Goal: Task Accomplishment & Management: Manage account settings

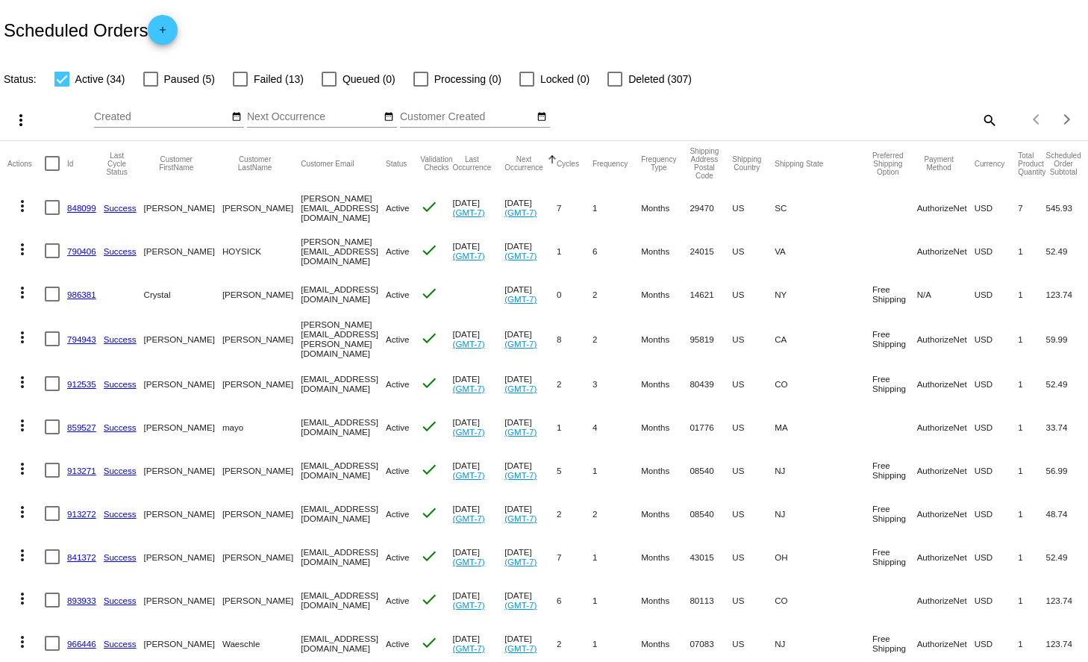
click at [96, 81] on span "Active (34)" at bounding box center [100, 79] width 50 height 18
click at [62, 87] on input "Active (34)" at bounding box center [61, 87] width 1 height 1
click at [96, 81] on span "Active (34)" at bounding box center [100, 79] width 50 height 18
click at [62, 87] on input "Active (34)" at bounding box center [61, 87] width 1 height 1
click at [103, 81] on span "Active (34)" at bounding box center [100, 79] width 50 height 18
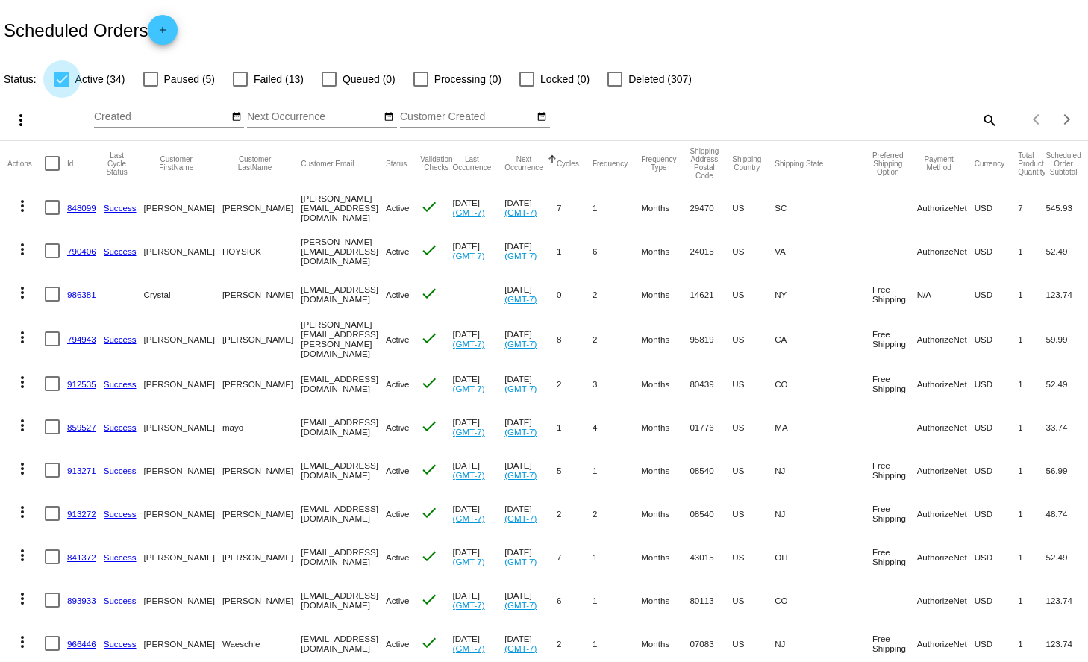
click at [62, 87] on input "Active (34)" at bounding box center [61, 87] width 1 height 1
checkbox input "false"
click at [173, 77] on span "Paused (5)" at bounding box center [189, 79] width 51 height 18
click at [151, 87] on input "Paused (5)" at bounding box center [150, 87] width 1 height 1
checkbox input "true"
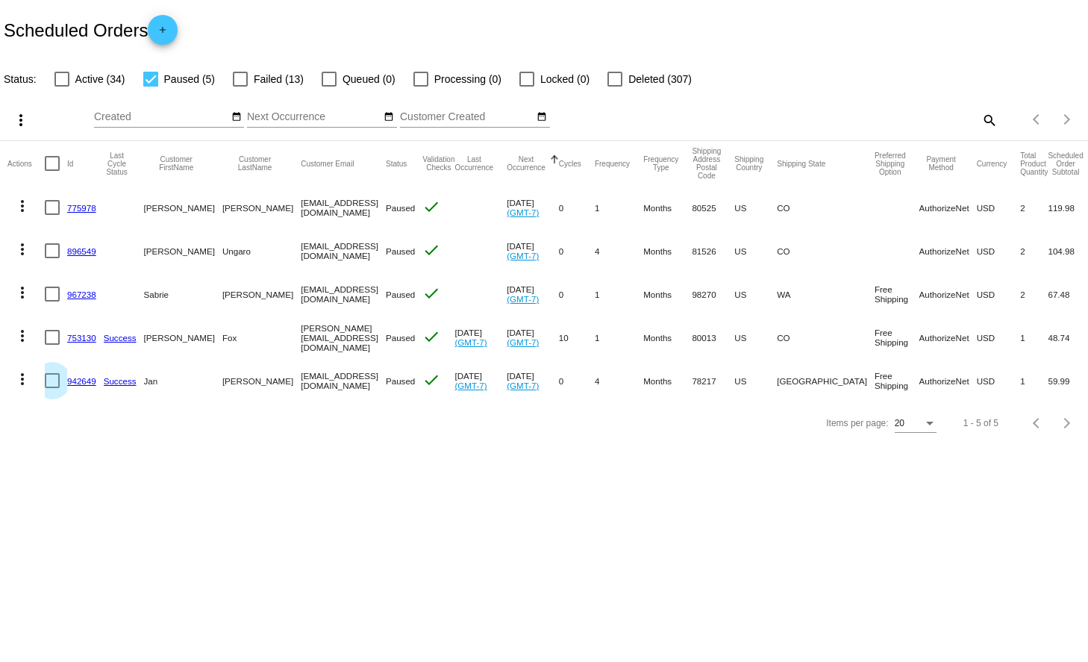
click at [52, 377] on div at bounding box center [52, 380] width 15 height 15
click at [52, 388] on input "checkbox" at bounding box center [52, 388] width 1 height 1
checkbox input "true"
click at [51, 339] on div at bounding box center [52, 337] width 15 height 15
click at [52, 345] on input "checkbox" at bounding box center [52, 345] width 1 height 1
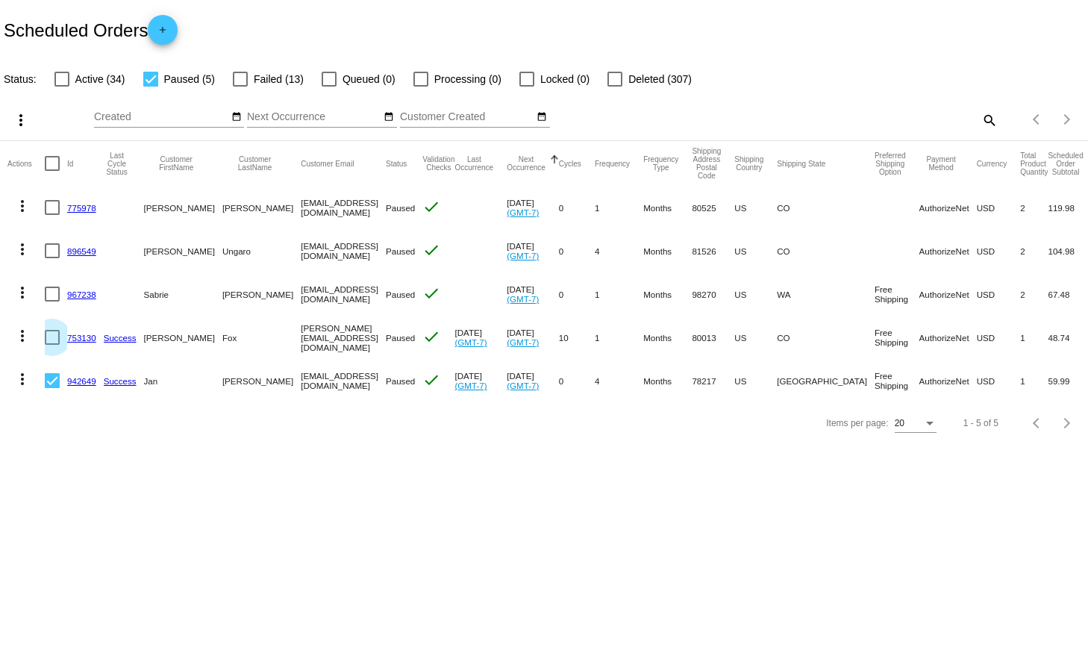
checkbox input "true"
click at [52, 297] on div at bounding box center [52, 294] width 15 height 15
click at [52, 302] on input "checkbox" at bounding box center [52, 302] width 1 height 1
checkbox input "true"
click at [50, 255] on div at bounding box center [52, 250] width 15 height 15
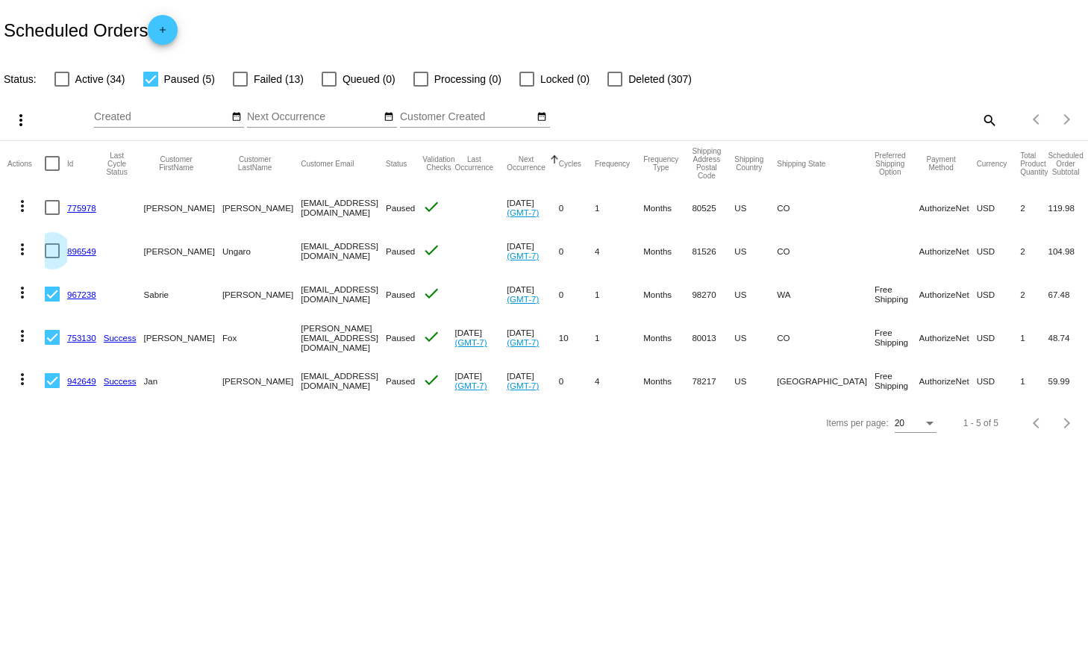
click at [52, 258] on input "checkbox" at bounding box center [52, 258] width 1 height 1
checkbox input "true"
click at [52, 210] on div at bounding box center [52, 207] width 15 height 15
click at [52, 215] on input "checkbox" at bounding box center [52, 215] width 1 height 1
checkbox input "true"
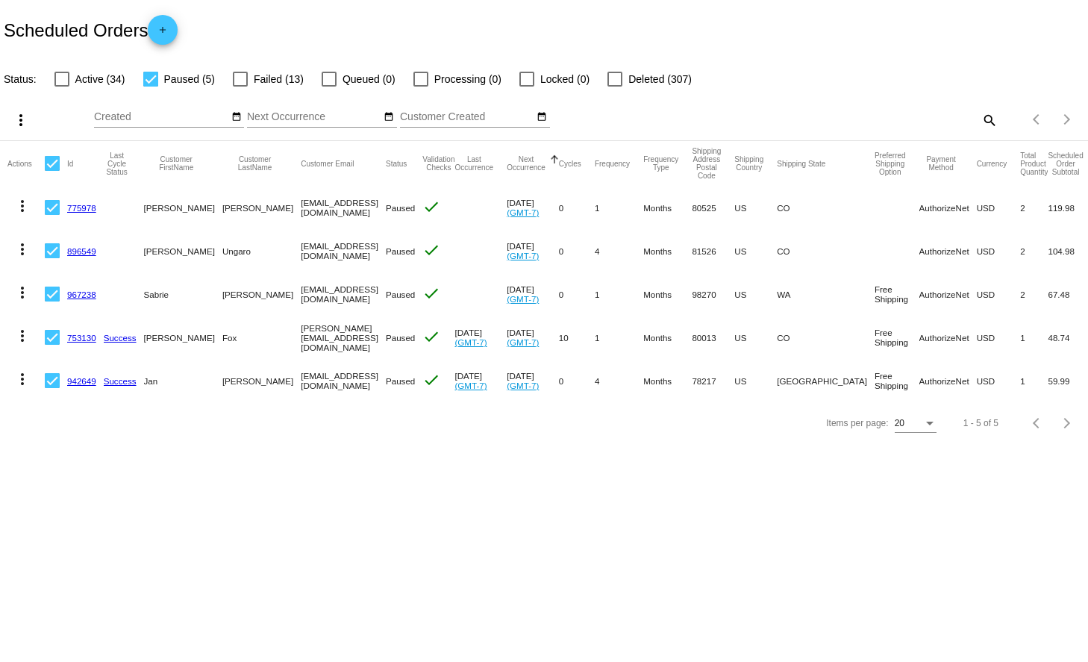
click at [23, 123] on mat-icon "more_vert" at bounding box center [21, 120] width 18 height 18
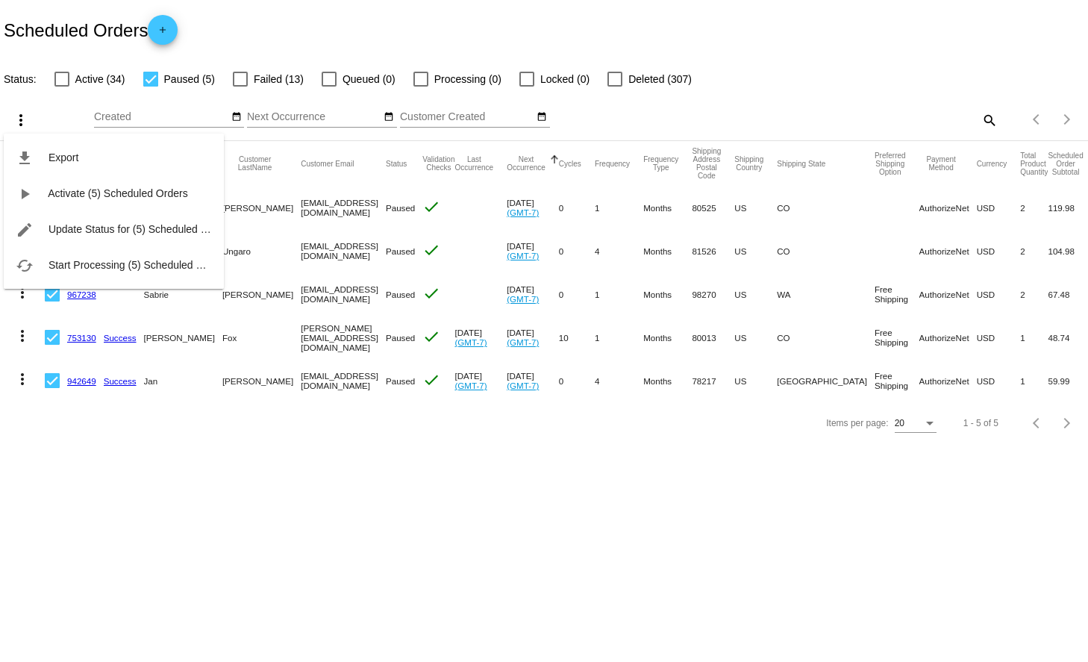
click at [19, 122] on div "file_download Export play_arrow Activate (5) Scheduled Orders edit Update Statu…" at bounding box center [114, 197] width 220 height 184
click at [40, 109] on div "file_download Export play_arrow Activate (5) Scheduled Orders edit Update Statu…" at bounding box center [114, 197] width 220 height 184
click at [53, 101] on div at bounding box center [544, 331] width 1088 height 662
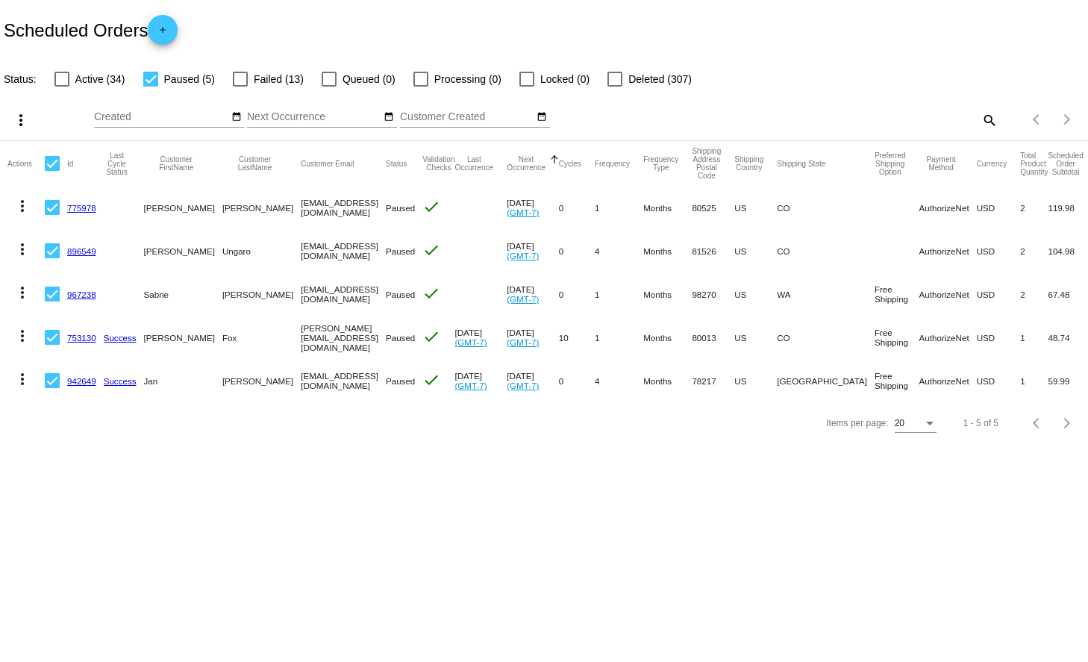
click at [56, 167] on div at bounding box center [52, 163] width 15 height 15
click at [52, 171] on input "checkbox" at bounding box center [52, 171] width 1 height 1
checkbox input "false"
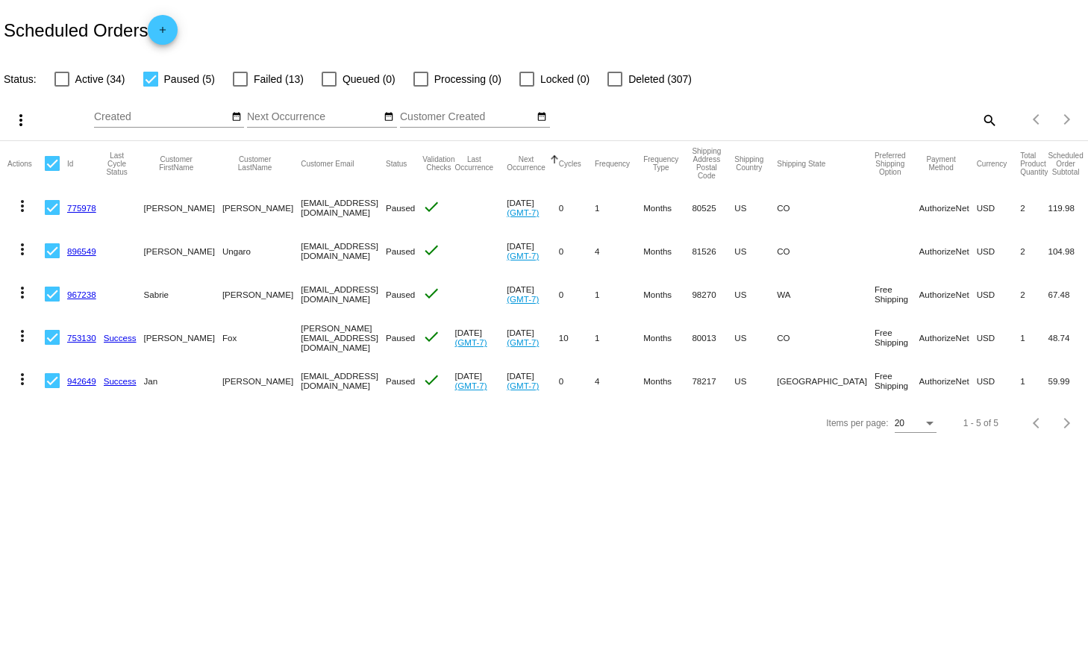
checkbox input "false"
click at [22, 207] on mat-icon "more_vert" at bounding box center [22, 206] width 18 height 18
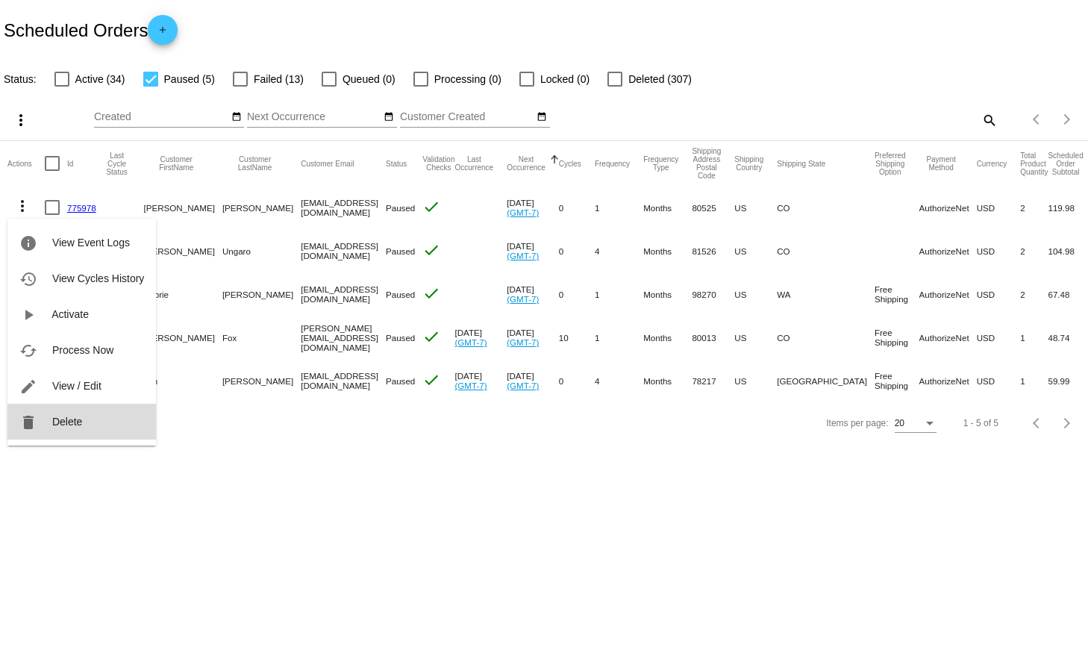
click at [69, 430] on button "delete Delete" at bounding box center [81, 422] width 149 height 36
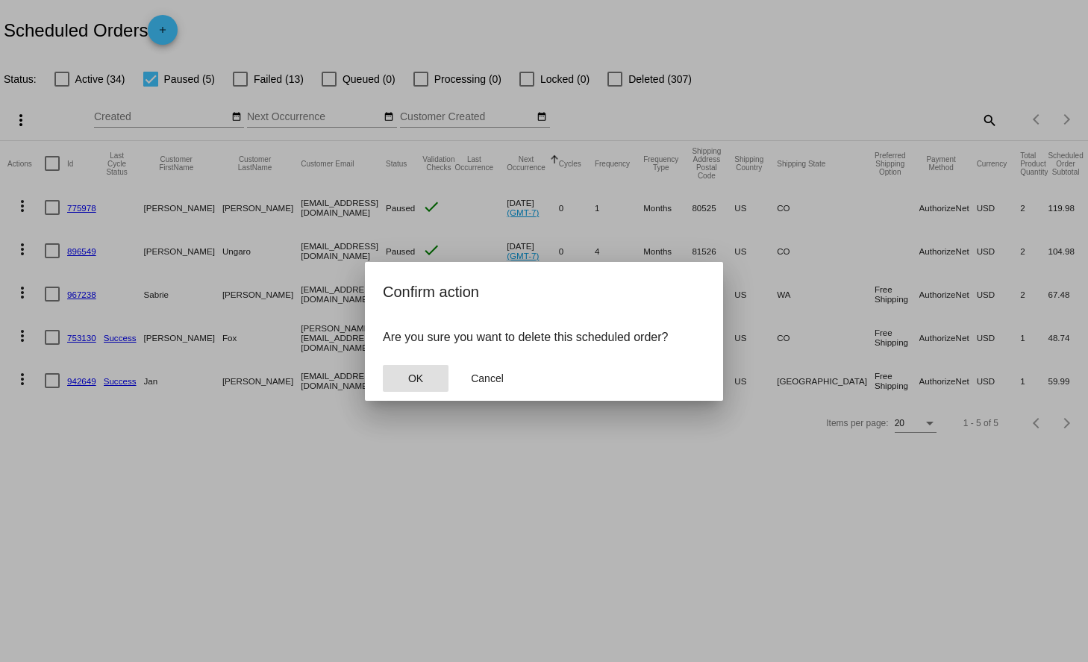
click at [418, 383] on span "OK" at bounding box center [415, 378] width 15 height 12
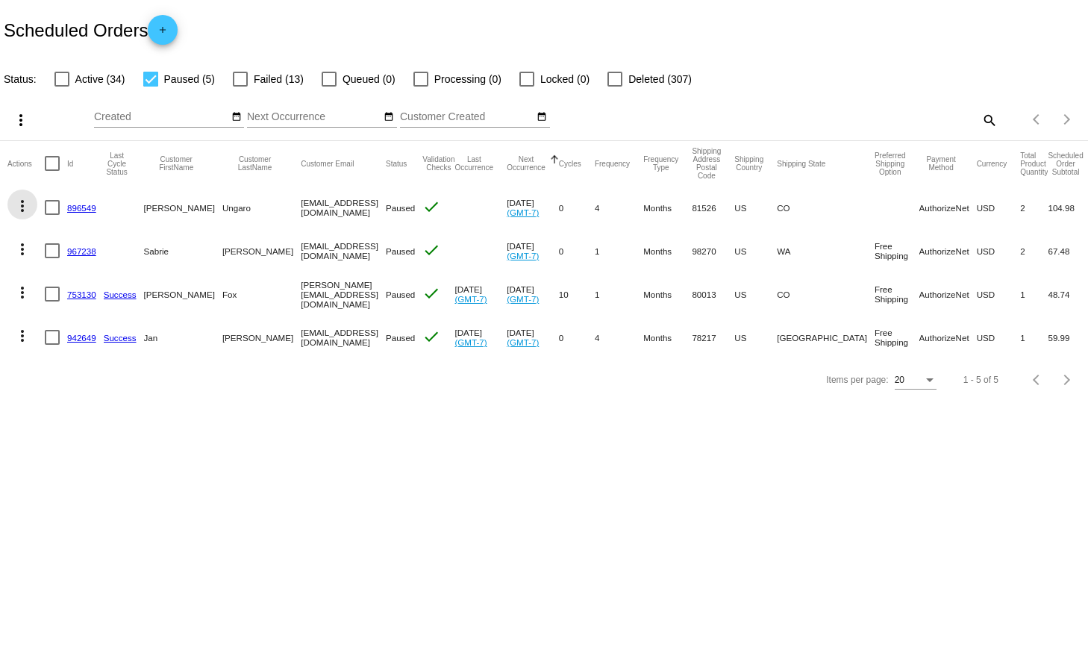
click at [25, 213] on mat-icon "more_vert" at bounding box center [22, 206] width 18 height 18
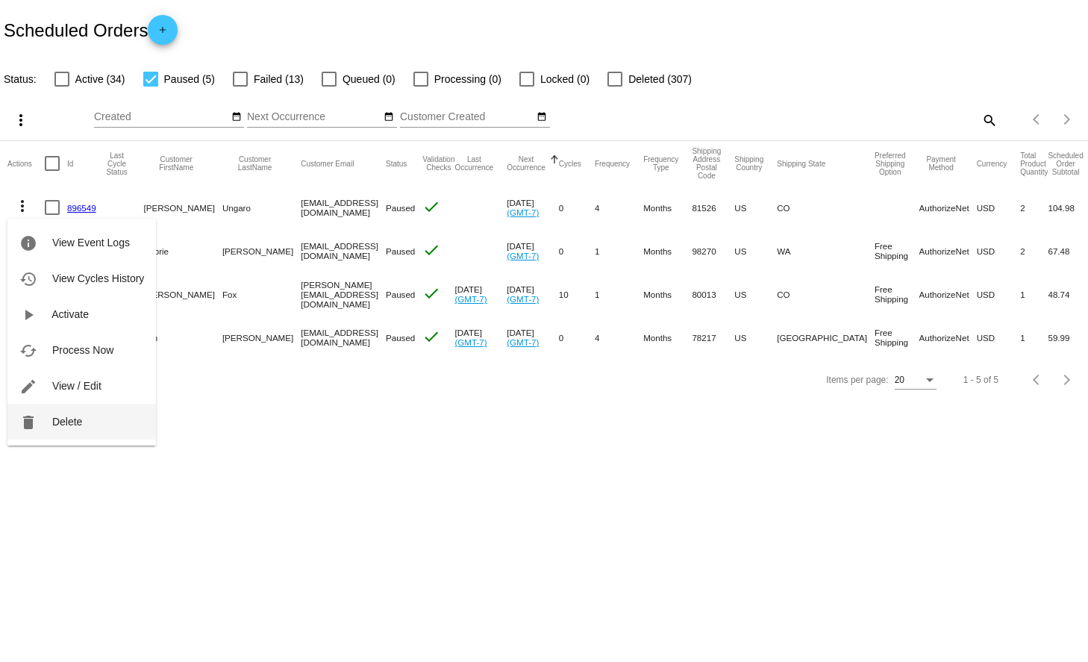
click at [88, 410] on button "delete Delete" at bounding box center [81, 422] width 149 height 36
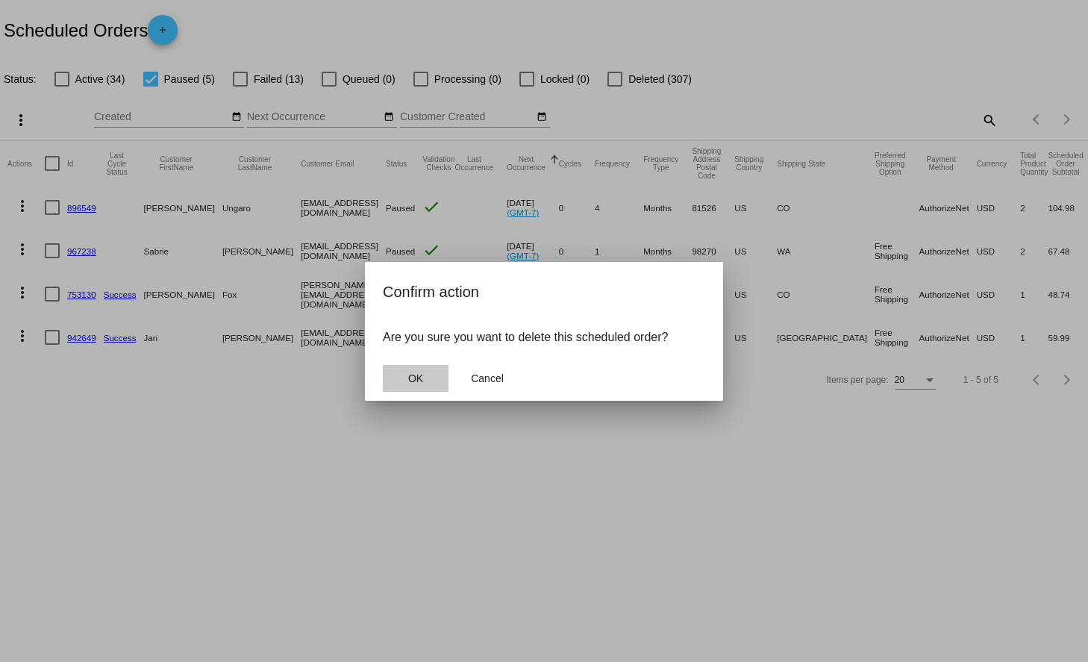
click at [428, 370] on button "OK" at bounding box center [416, 378] width 66 height 27
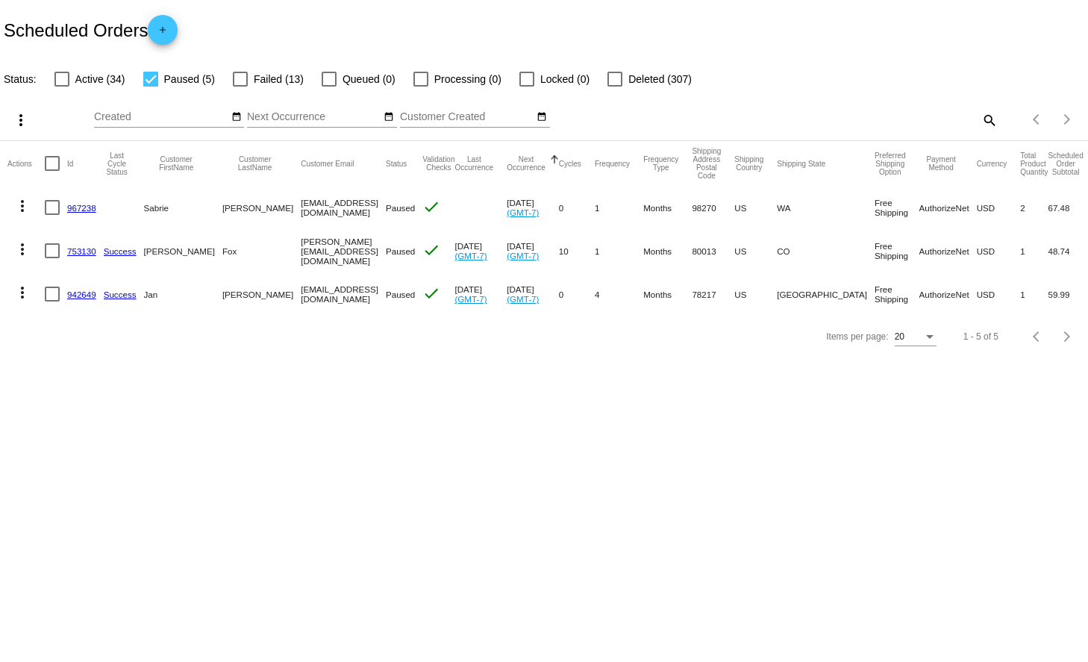
click at [22, 204] on mat-icon "more_vert" at bounding box center [22, 206] width 18 height 18
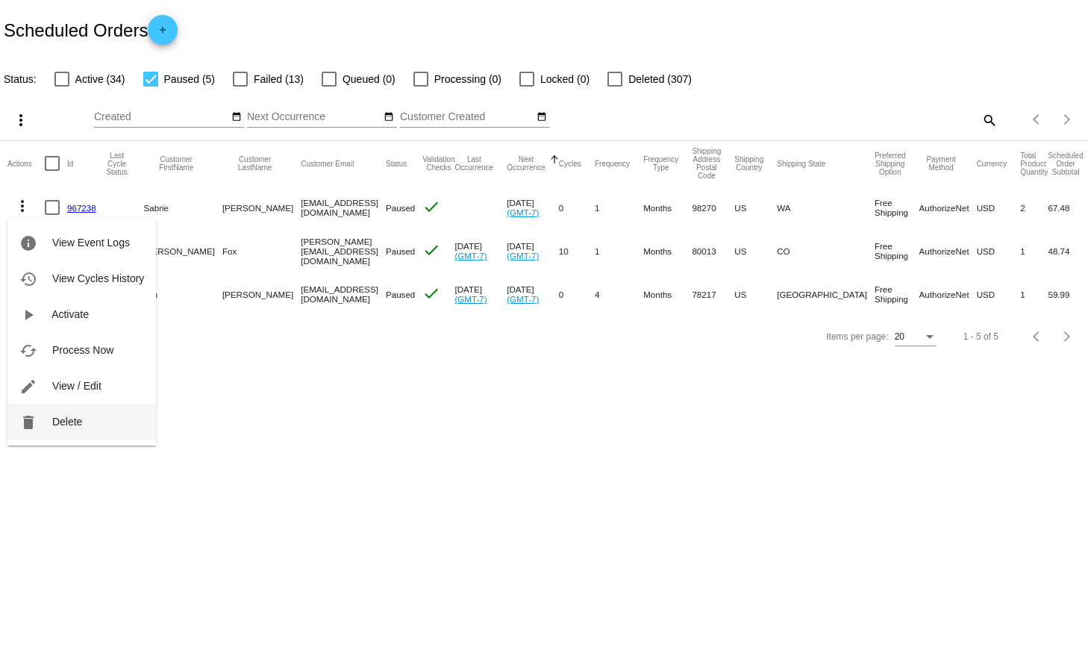
click at [82, 417] on button "delete Delete" at bounding box center [81, 422] width 149 height 36
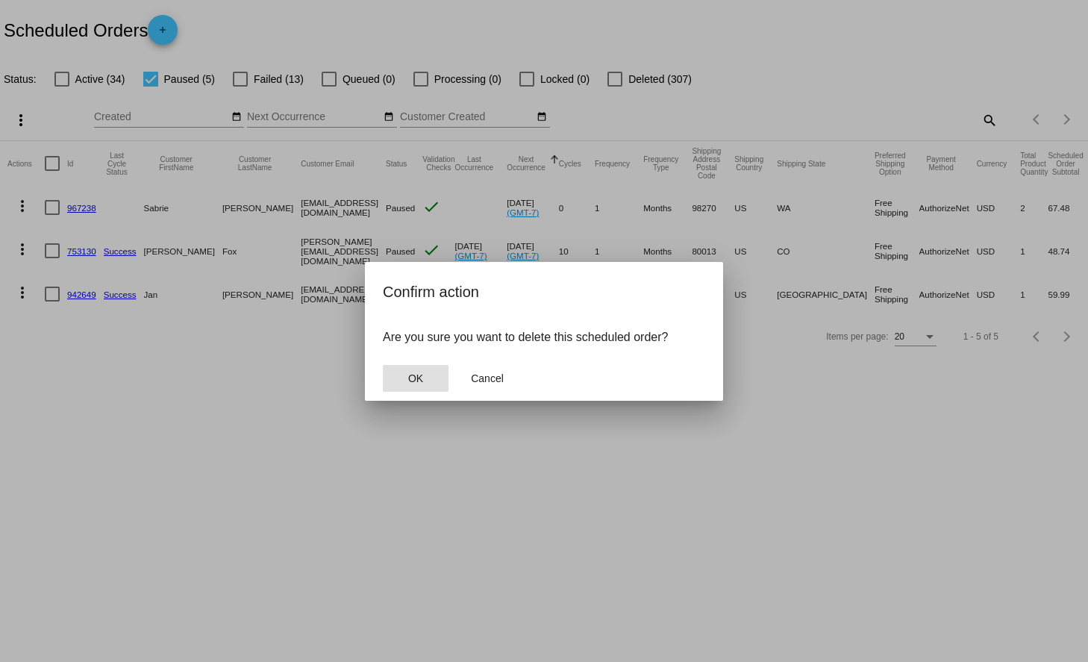
click at [428, 374] on button "OK" at bounding box center [416, 378] width 66 height 27
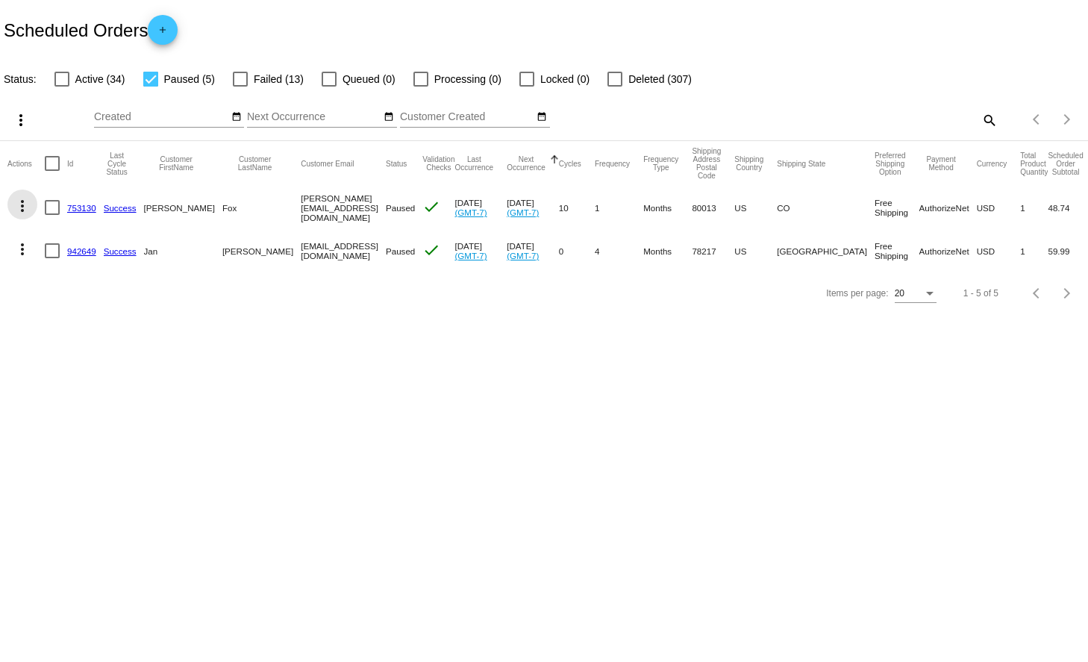
click at [22, 208] on mat-icon "more_vert" at bounding box center [22, 206] width 18 height 18
click at [18, 207] on div "info View Event Logs history View Cycles History play_arrow Activate cached Pro…" at bounding box center [81, 317] width 149 height 255
click at [353, 38] on div at bounding box center [544, 331] width 1088 height 662
click at [19, 249] on mat-icon "more_vert" at bounding box center [22, 249] width 18 height 18
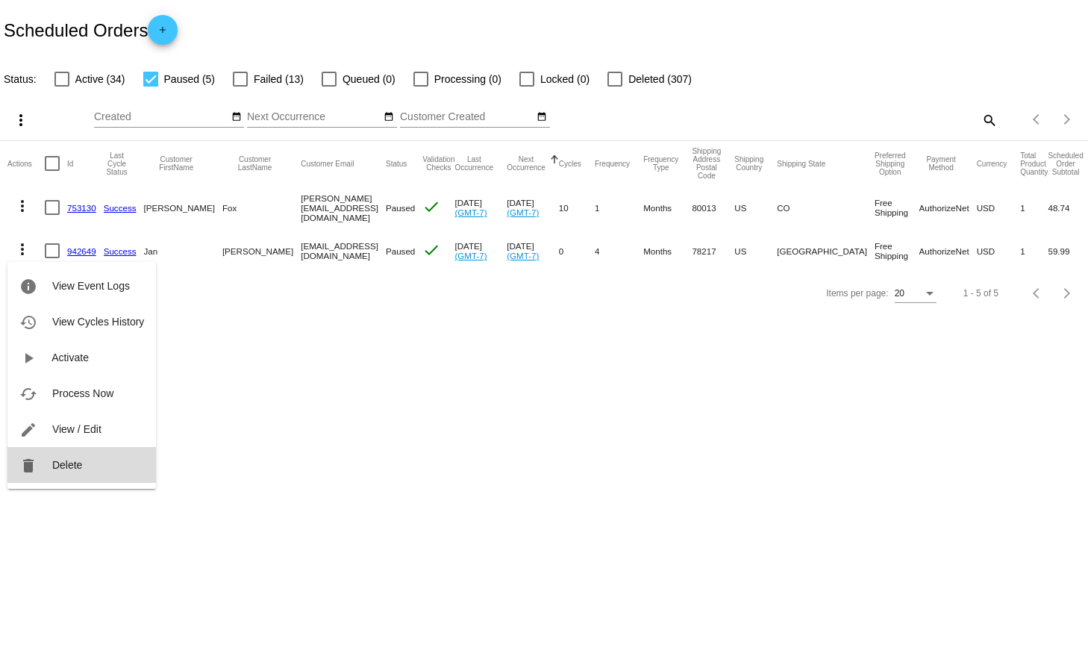
click at [78, 472] on button "delete Delete" at bounding box center [81, 465] width 149 height 36
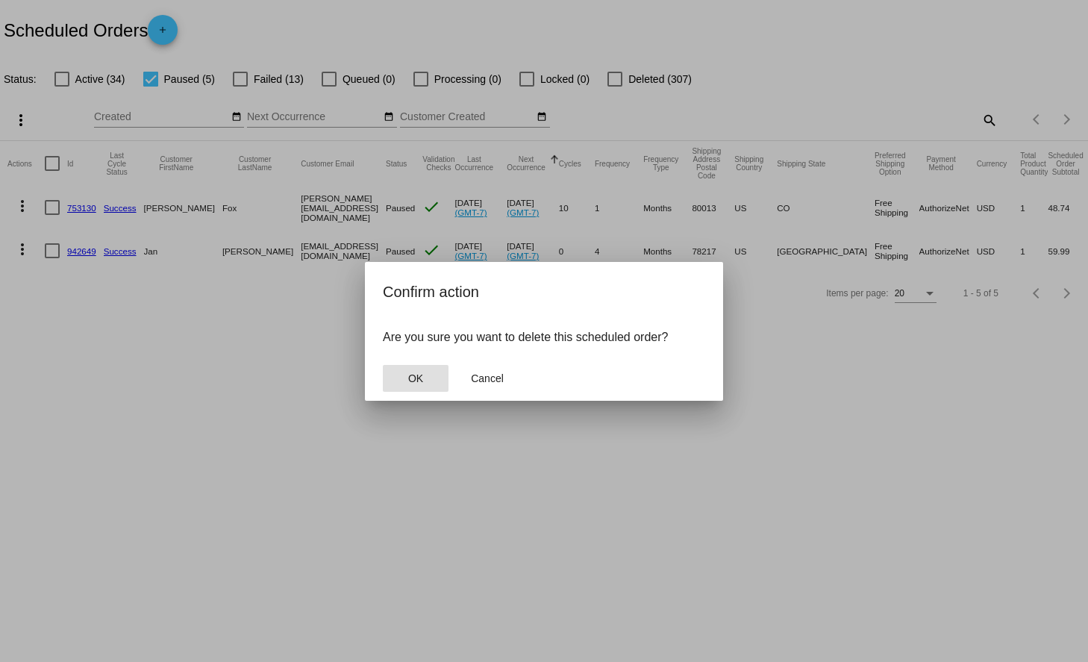
click at [421, 372] on span "OK" at bounding box center [415, 378] width 15 height 12
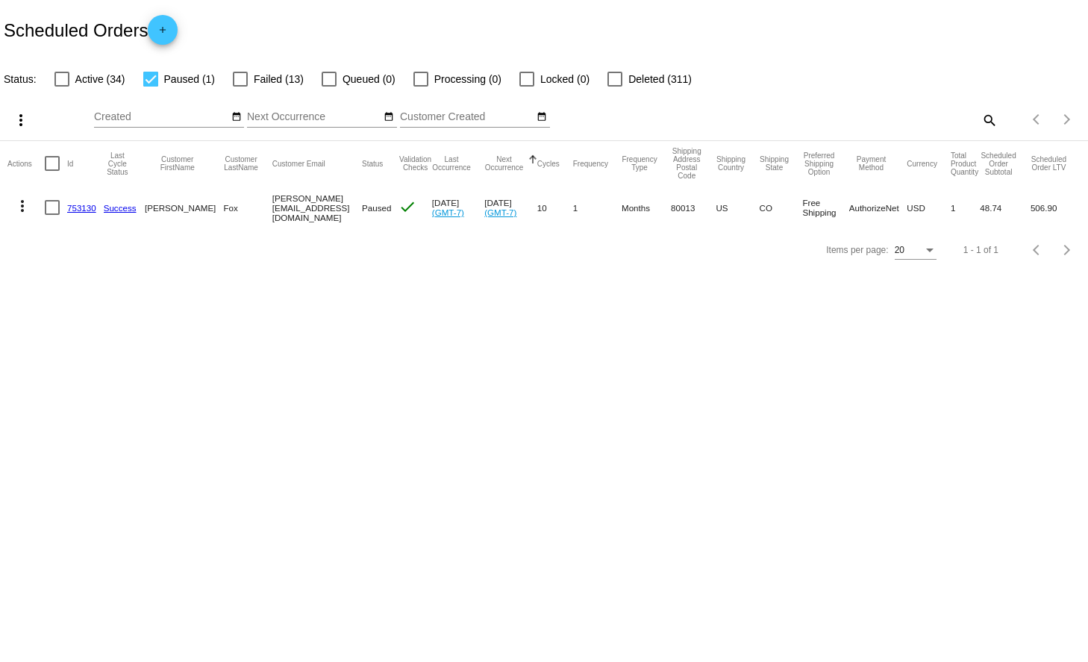
click at [66, 78] on div at bounding box center [61, 79] width 15 height 15
click at [62, 87] on input "Active (34)" at bounding box center [61, 87] width 1 height 1
checkbox input "true"
click at [157, 72] on div at bounding box center [150, 79] width 15 height 15
click at [151, 87] on input "Paused (1)" at bounding box center [150, 87] width 1 height 1
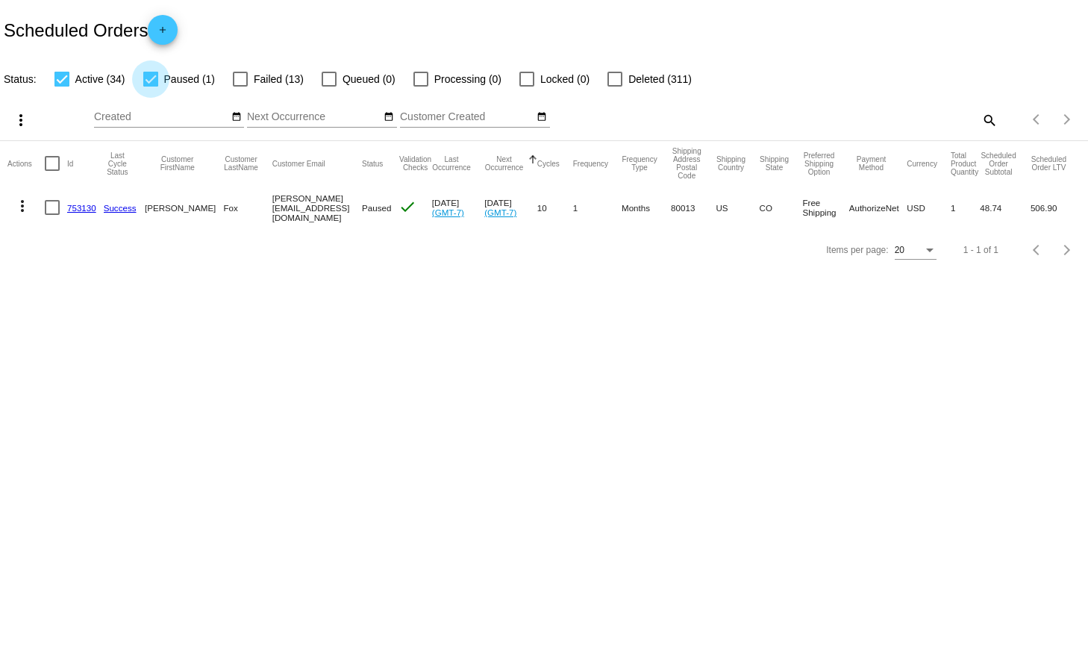
checkbox input "false"
